Goal: Information Seeking & Learning: Learn about a topic

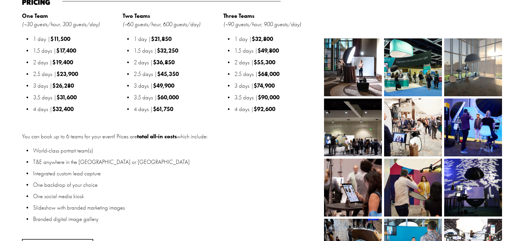
scroll to position [704, 0]
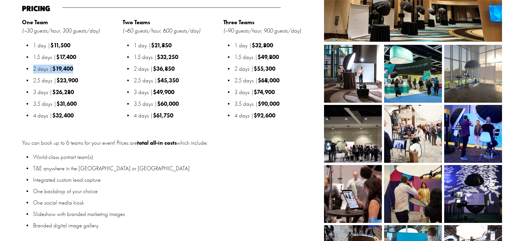
drag, startPoint x: 62, startPoint y: 75, endPoint x: 34, endPoint y: 75, distance: 27.5
click at [34, 73] on p "2 days | $19,400" at bounding box center [76, 68] width 86 height 9
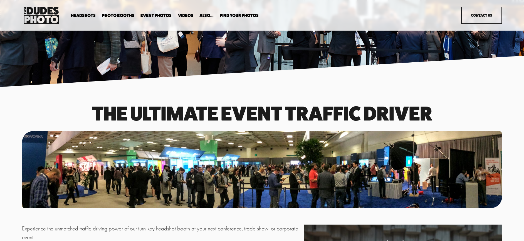
scroll to position [16, 0]
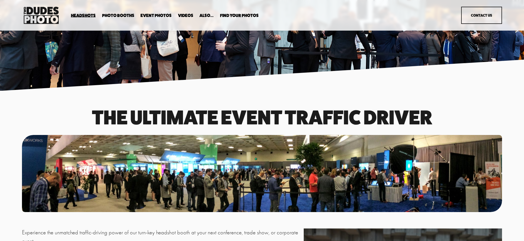
click at [149, 84] on section at bounding box center [262, 37] width 524 height 107
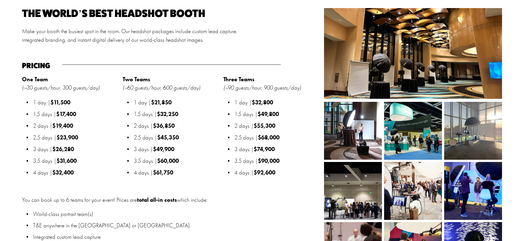
scroll to position [650, 0]
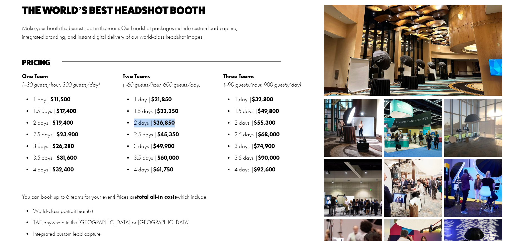
drag, startPoint x: 178, startPoint y: 128, endPoint x: 126, endPoint y: 130, distance: 51.5
click at [134, 127] on p "2 days | $36,850" at bounding box center [177, 122] width 86 height 9
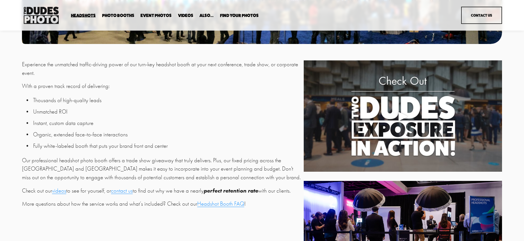
scroll to position [0, 0]
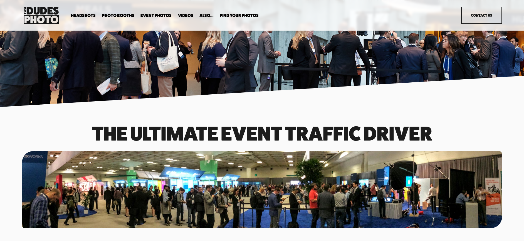
click at [133, 51] on div at bounding box center [262, 53] width 524 height 10
click at [129, 17] on span "Photo Booths" at bounding box center [118, 15] width 32 height 4
click at [0, 0] on span "Party Booth" at bounding box center [0, 0] width 0 height 0
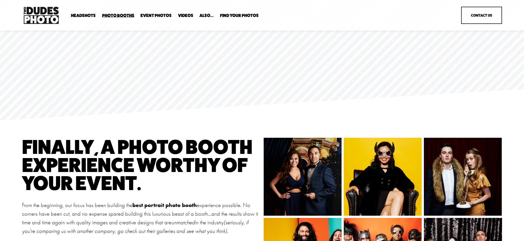
click at [0, 0] on span "Tuxedo B&W Booth" at bounding box center [0, 0] width 0 height 0
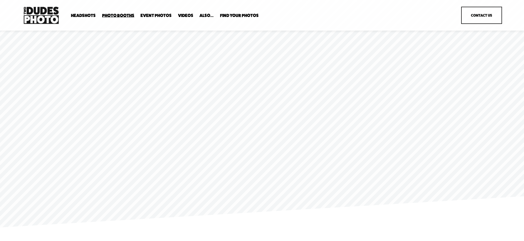
click at [0, 0] on span "Anti Booth" at bounding box center [0, 0] width 0 height 0
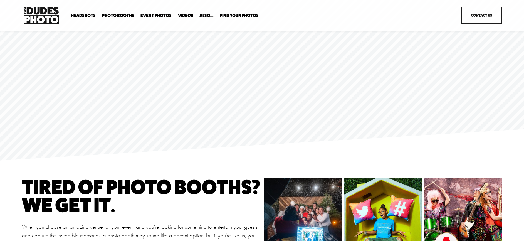
click at [0, 0] on span "Overhead Booth" at bounding box center [0, 0] width 0 height 0
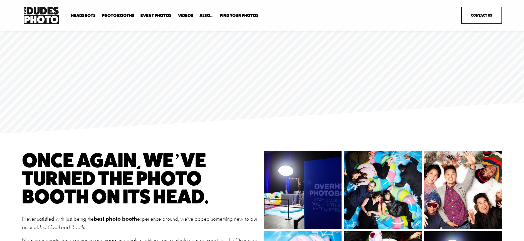
click at [128, 15] on span "Photo Booths" at bounding box center [118, 15] width 32 height 4
click at [0, 0] on span "Bespoke Booth" at bounding box center [0, 0] width 0 height 0
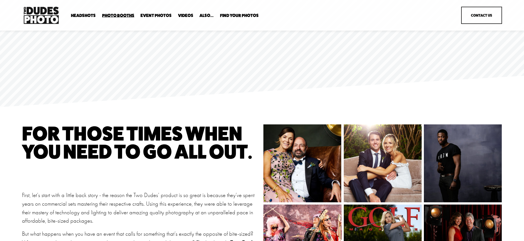
click at [187, 14] on link "Videos" at bounding box center [185, 15] width 15 height 5
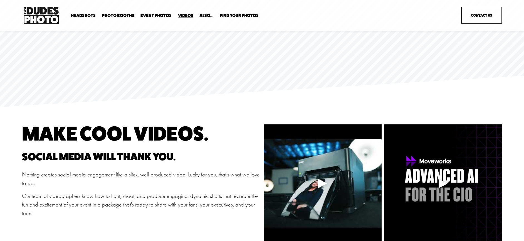
click at [47, 15] on img at bounding box center [41, 15] width 38 height 20
